Goal: Task Accomplishment & Management: Manage account settings

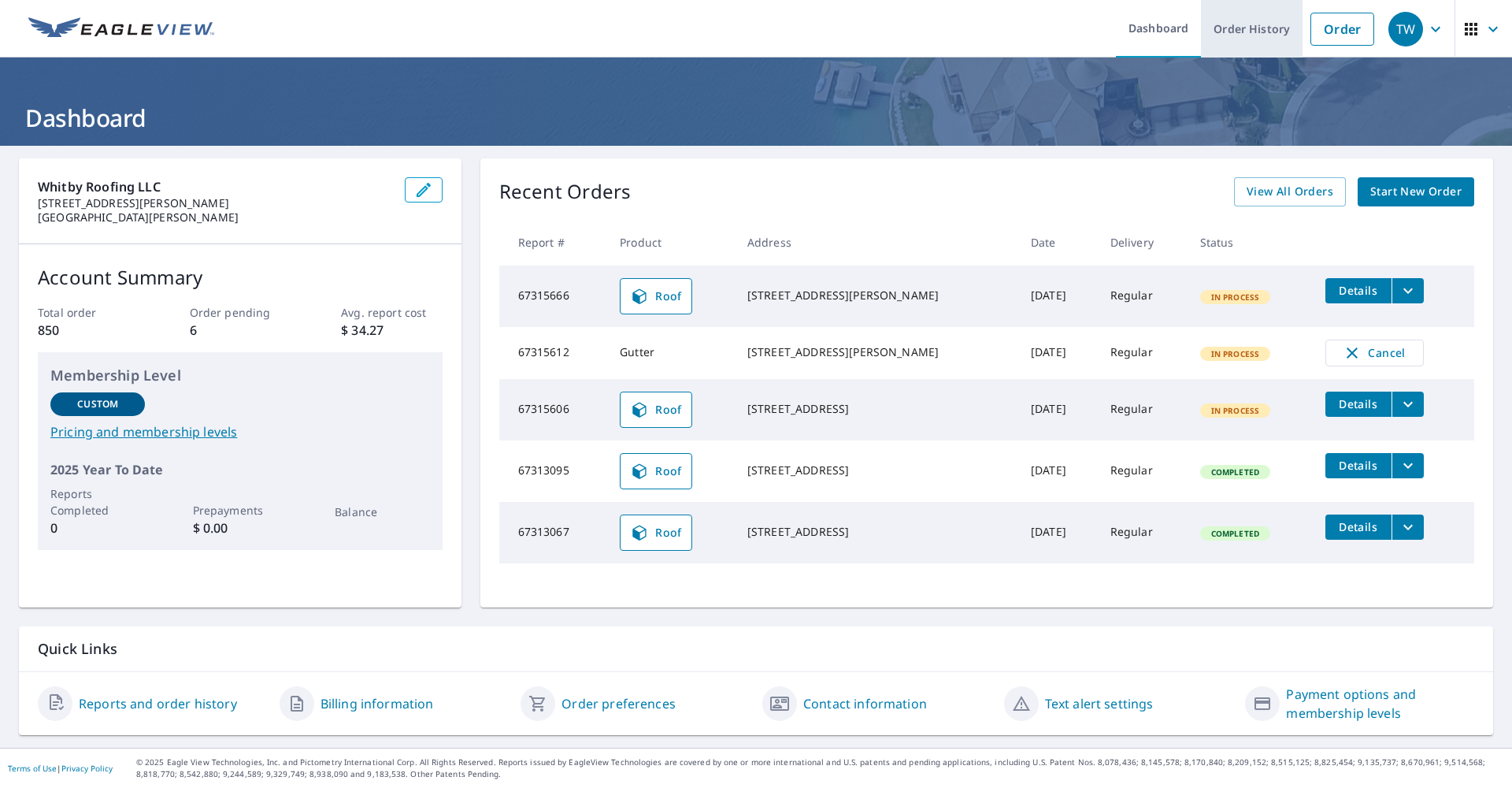
click at [1246, 26] on link "Order History" at bounding box center [1252, 28] width 102 height 58
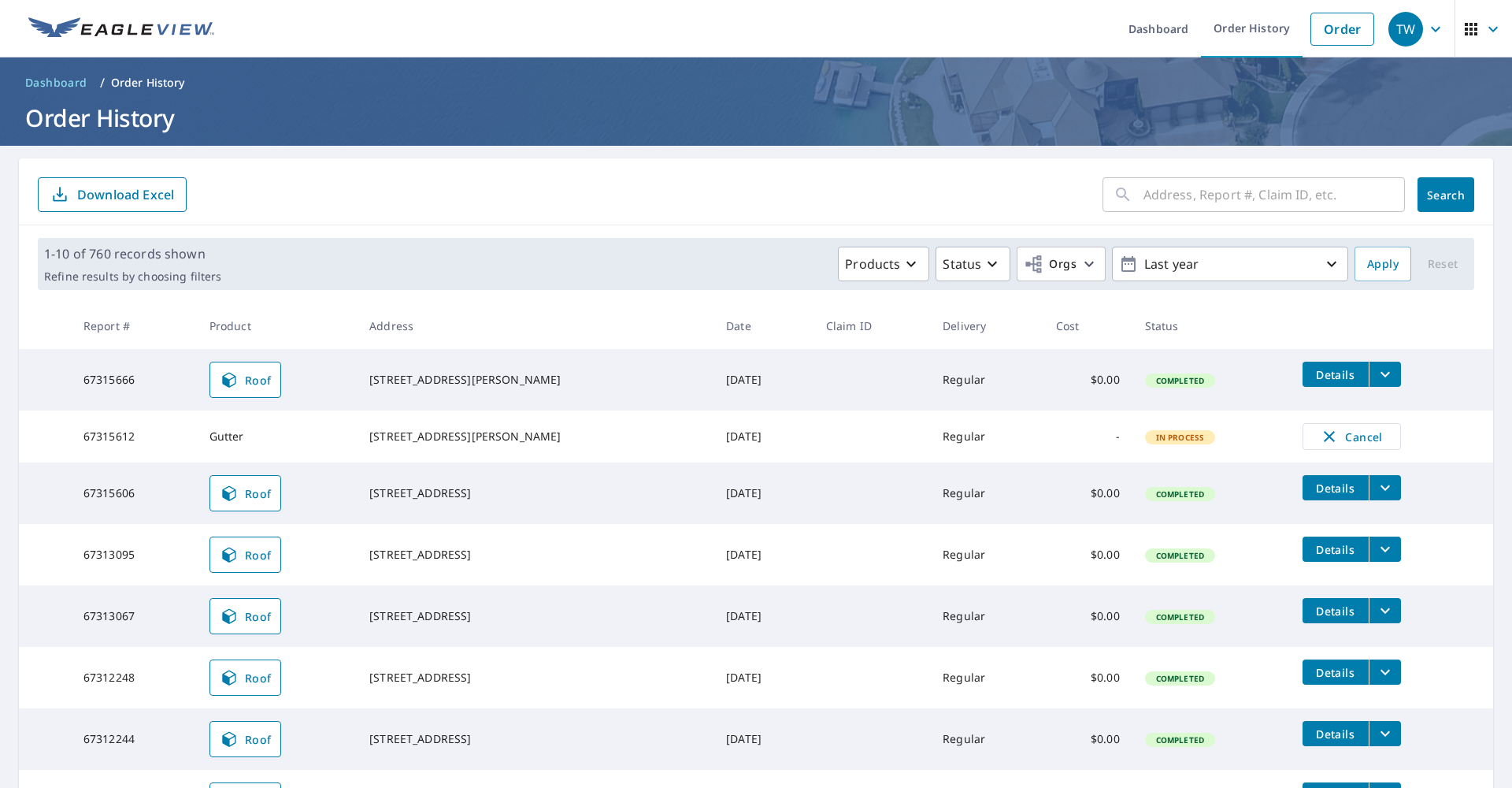
click at [1384, 375] on icon "filesDropdownBtn-67315666" at bounding box center [1386, 374] width 10 height 6
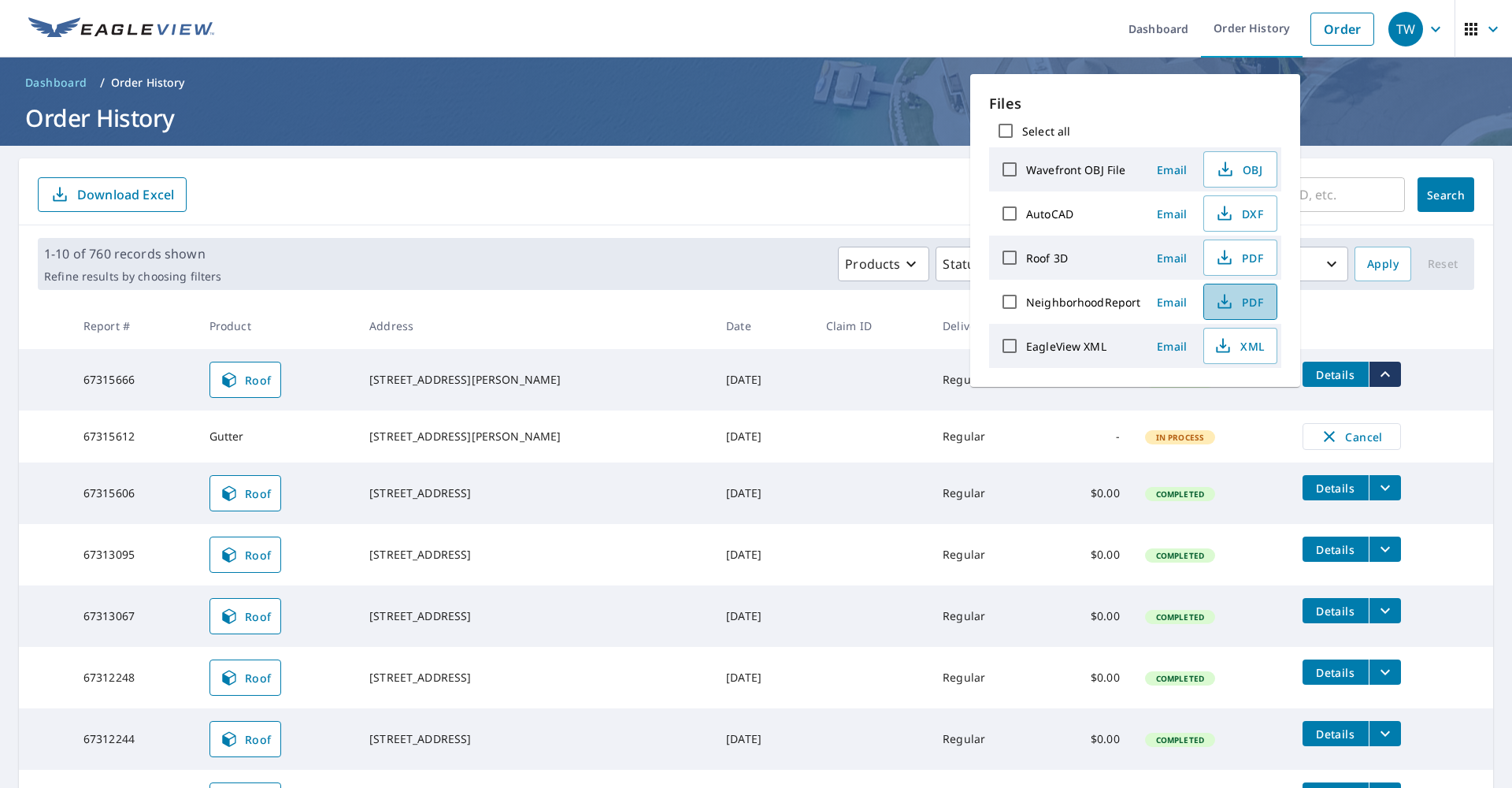
click at [1248, 303] on span "PDF" at bounding box center [1239, 301] width 50 height 19
click at [933, 98] on header "Dashboard / Order History Order History" at bounding box center [756, 102] width 1512 height 88
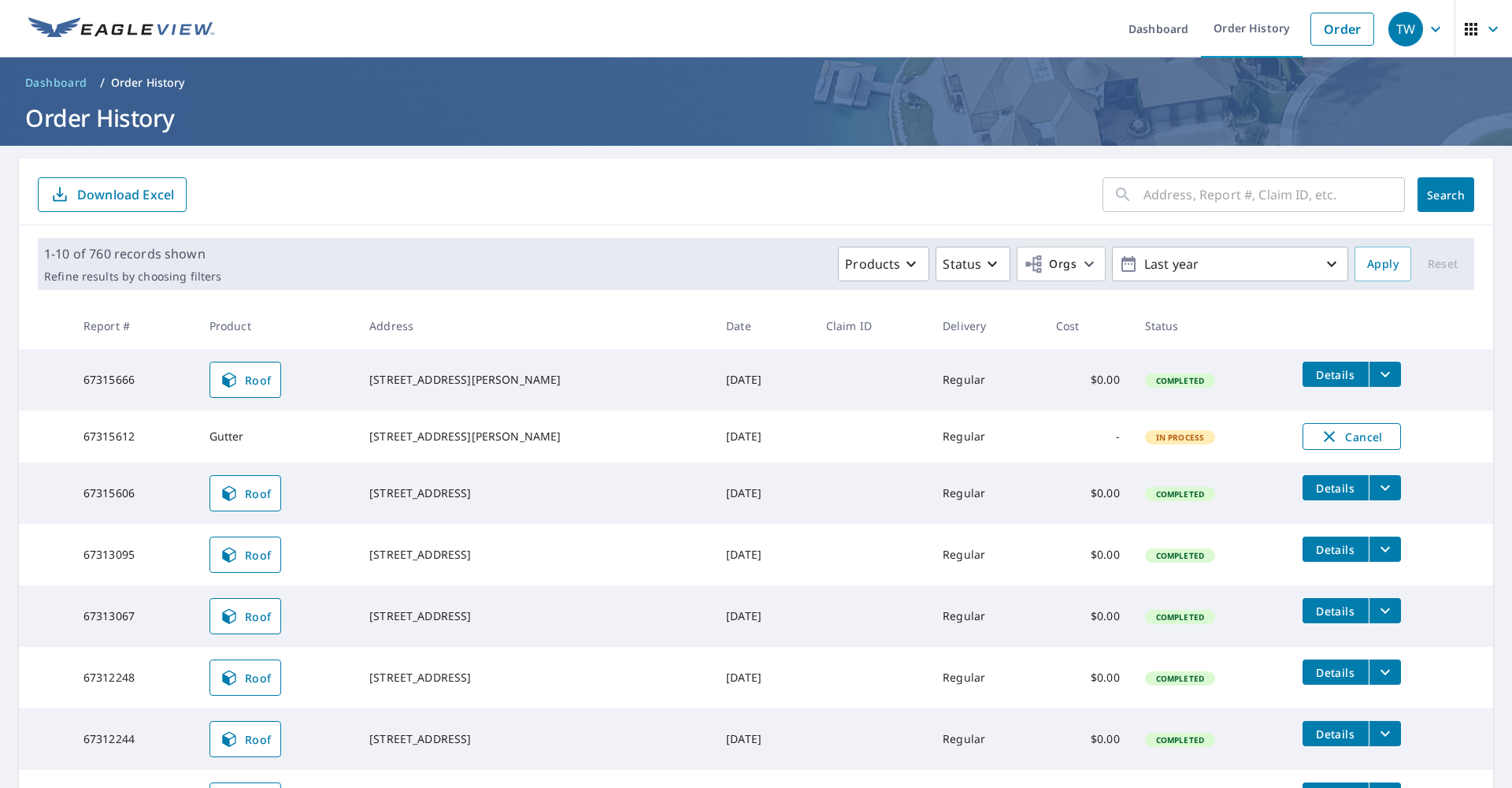
click at [1366, 439] on span "Cancel" at bounding box center [1352, 436] width 65 height 19
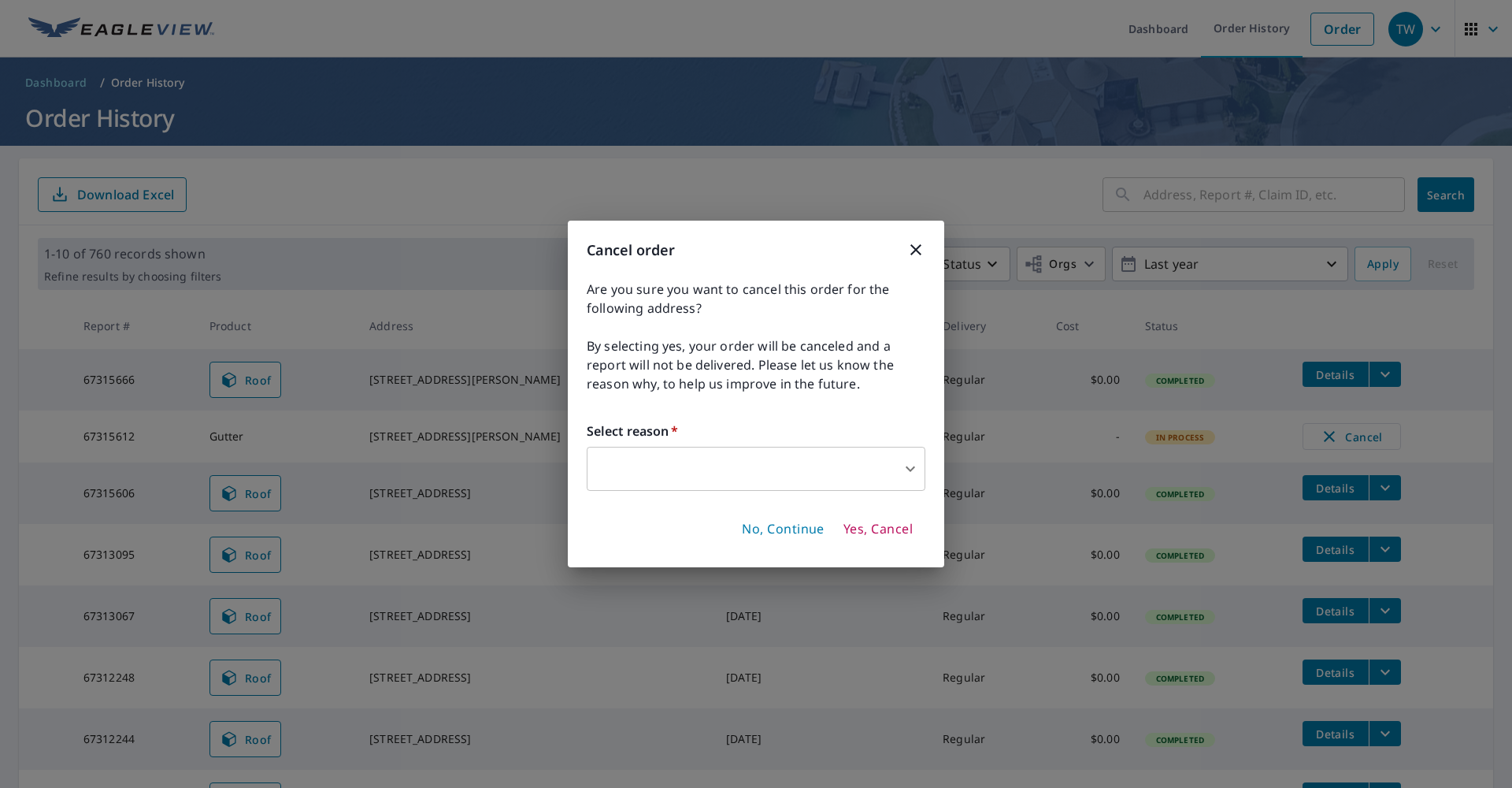
click at [916, 464] on body "TW TW Dashboard Order History Order TW Dashboard / Order History Order History …" at bounding box center [756, 394] width 1512 height 788
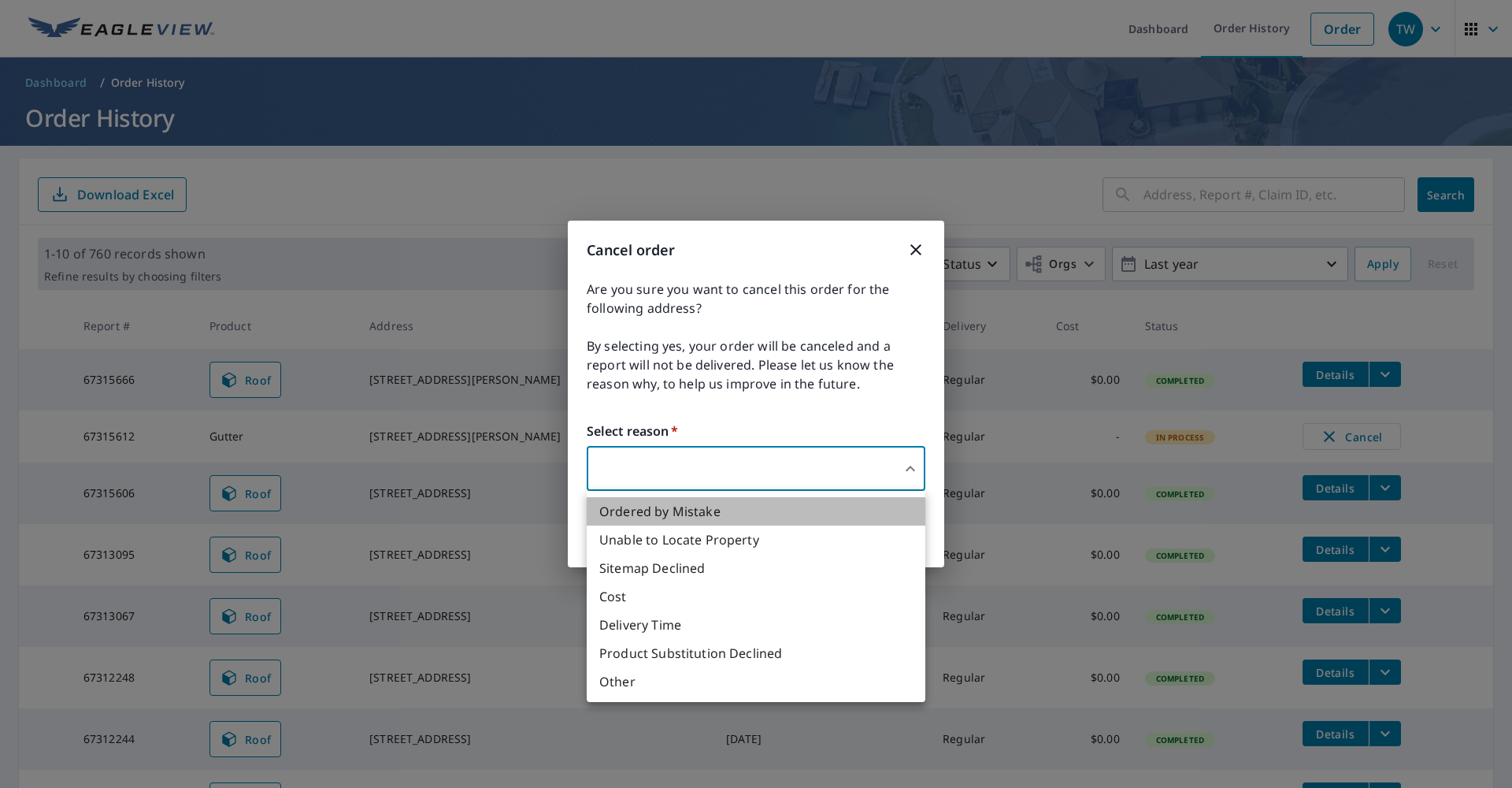
click at [662, 513] on li "Ordered by Mistake" at bounding box center [756, 511] width 339 height 28
type input "30"
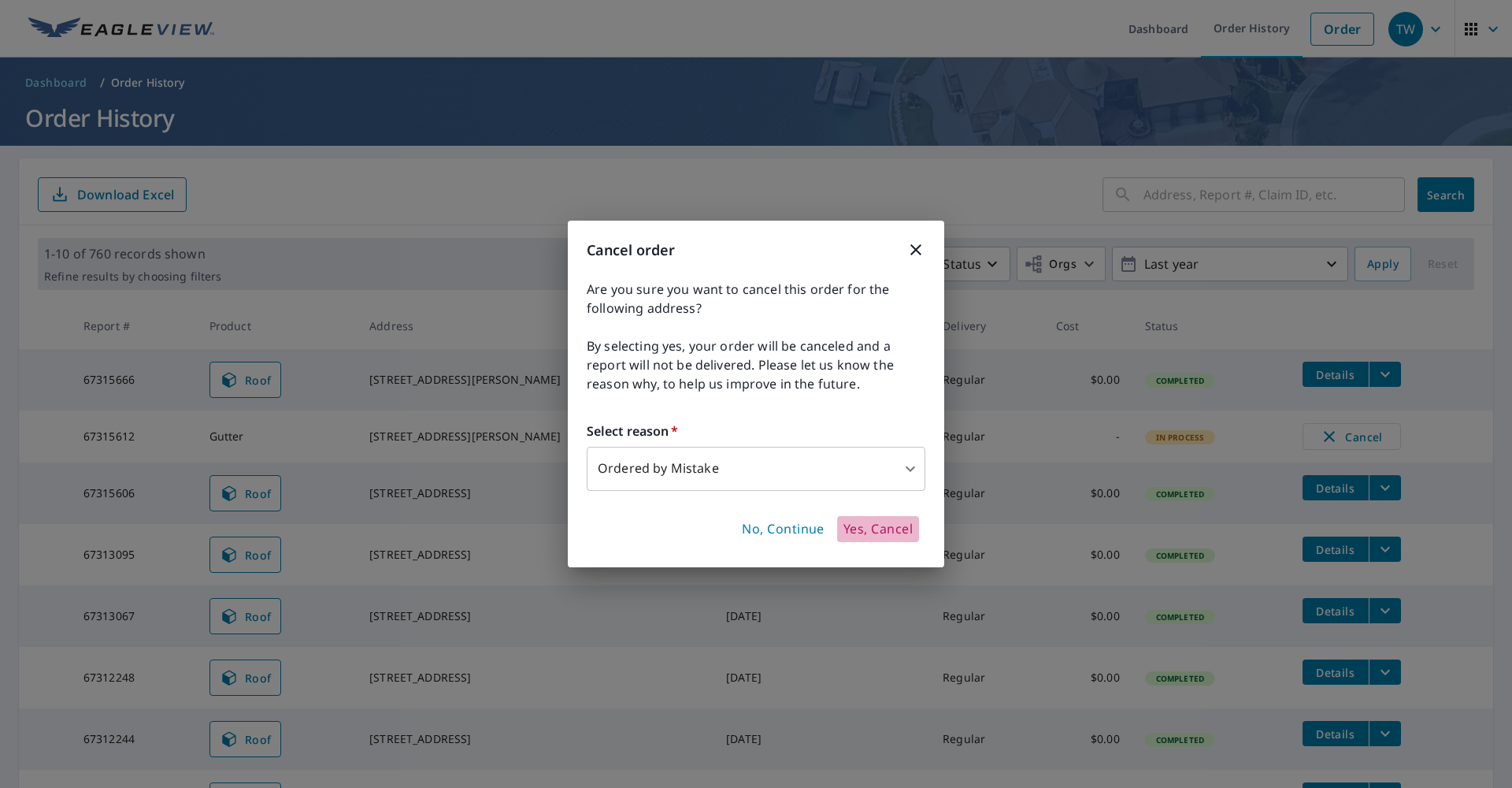
click at [866, 529] on span "Yes, Cancel" at bounding box center [878, 529] width 69 height 17
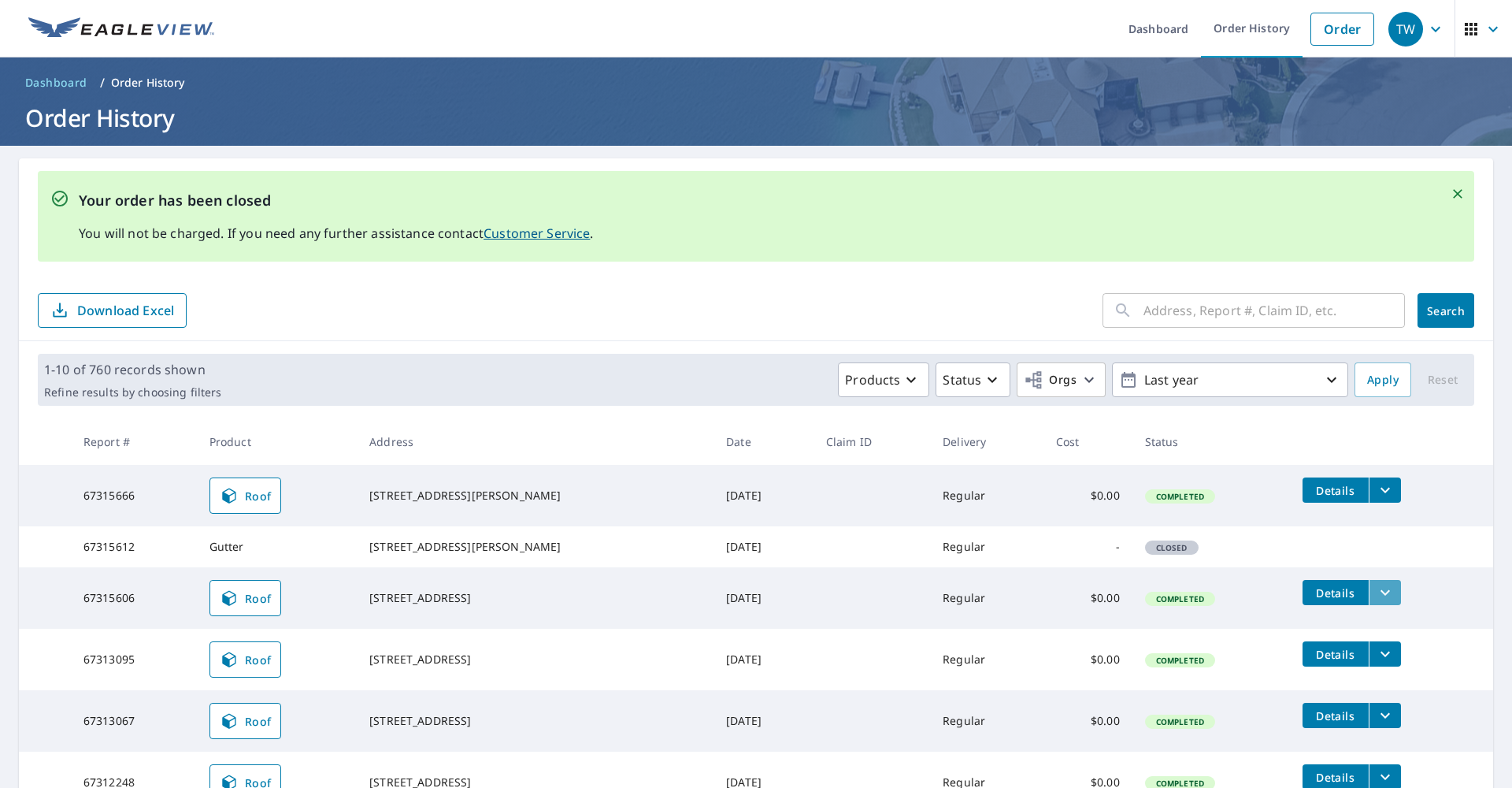
click at [1394, 602] on icon "filesDropdownBtn-67315606" at bounding box center [1385, 592] width 19 height 19
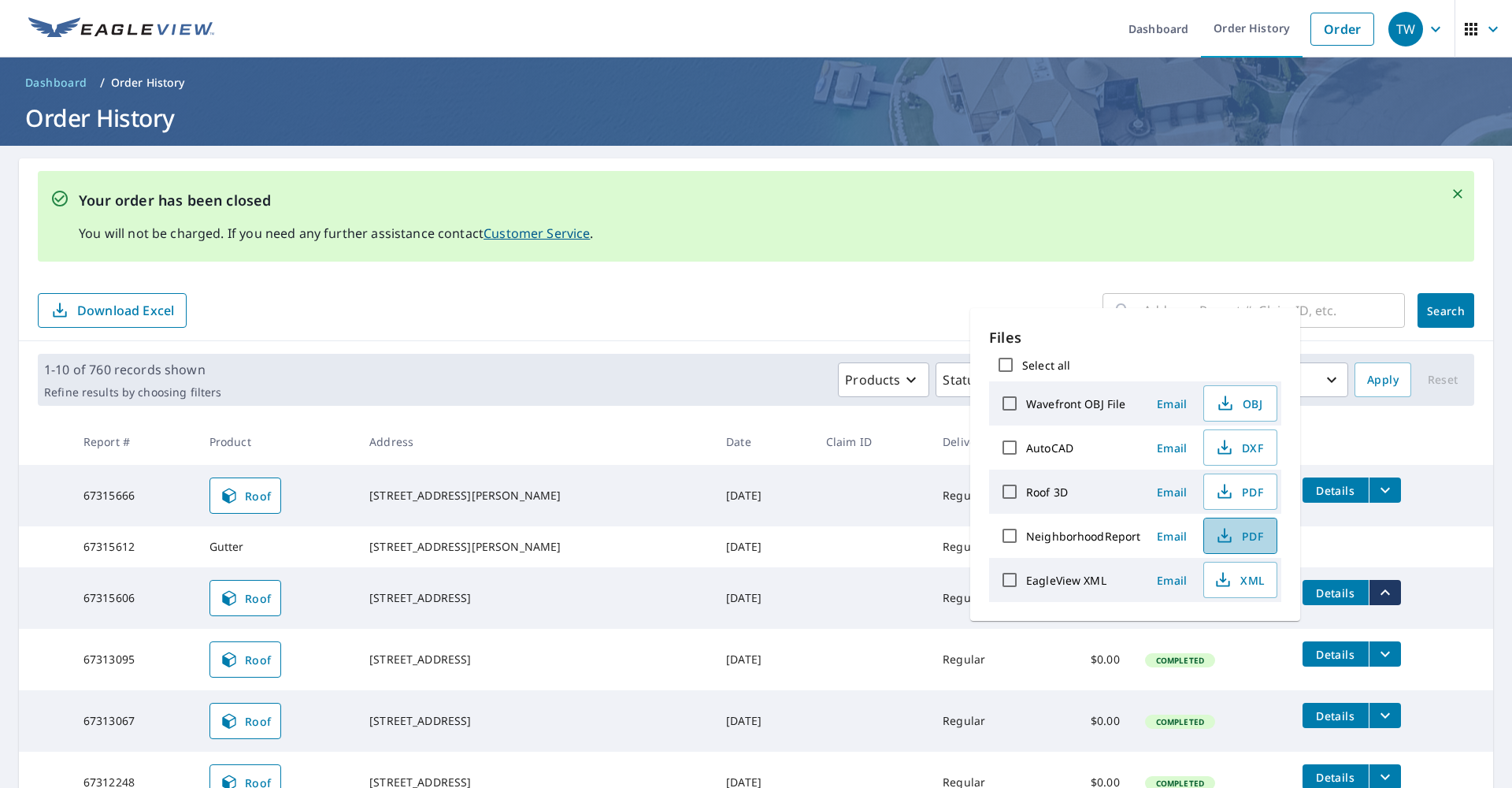
click at [1257, 535] on span "PDF" at bounding box center [1239, 535] width 50 height 19
click at [762, 278] on div "​ Search Download Excel" at bounding box center [756, 308] width 1475 height 67
